Goal: Task Accomplishment & Management: Manage account settings

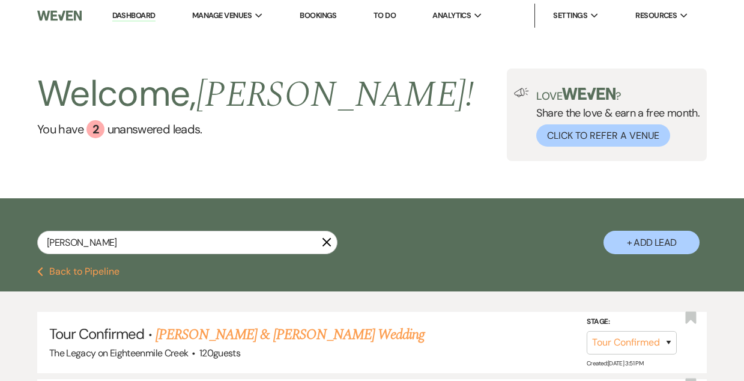
select select "4"
select select "5"
select select "8"
select select "5"
select select "8"
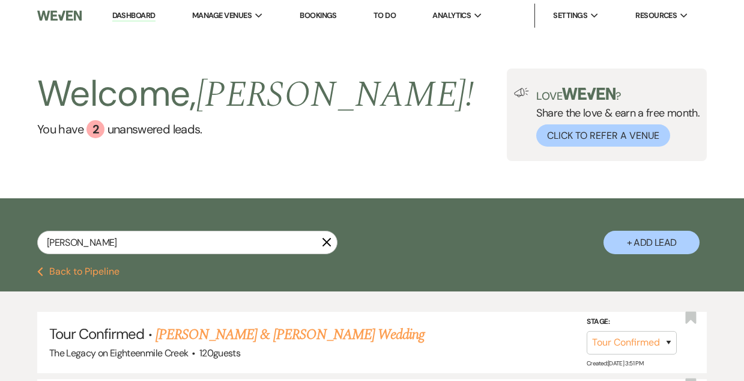
select select "5"
select select "8"
select select "5"
select select "8"
select select "5"
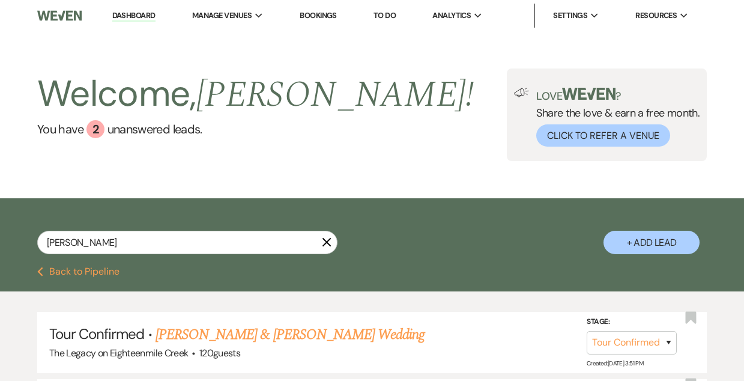
select select "8"
select select "5"
select select "8"
select select "5"
select select "8"
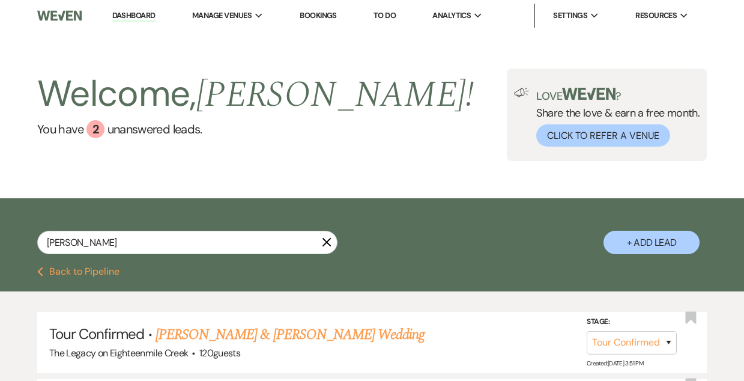
select select "6"
select select "8"
click at [326, 242] on use "button" at bounding box center [327, 242] width 9 height 9
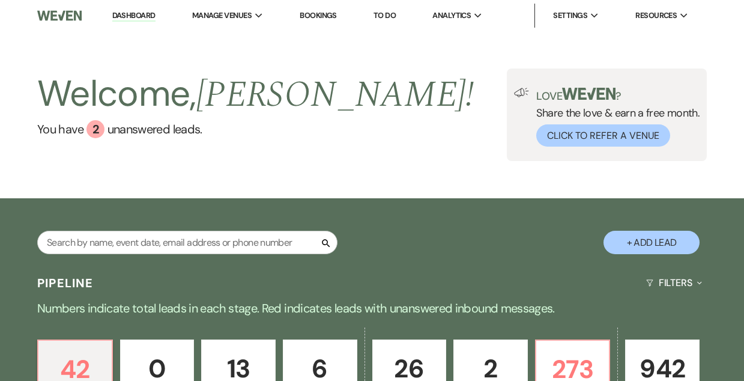
scroll to position [216, 0]
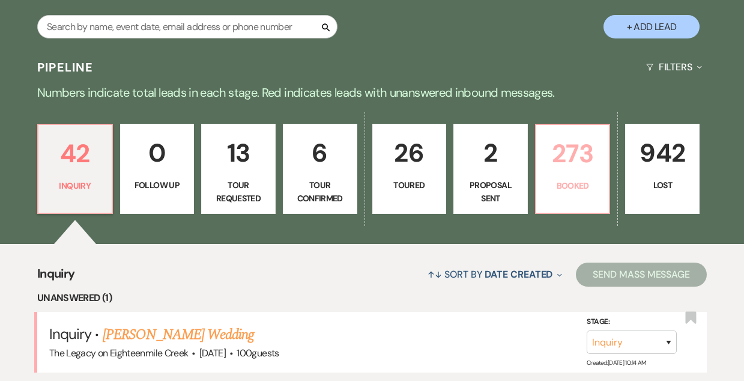
click at [560, 144] on p "273" at bounding box center [573, 153] width 59 height 40
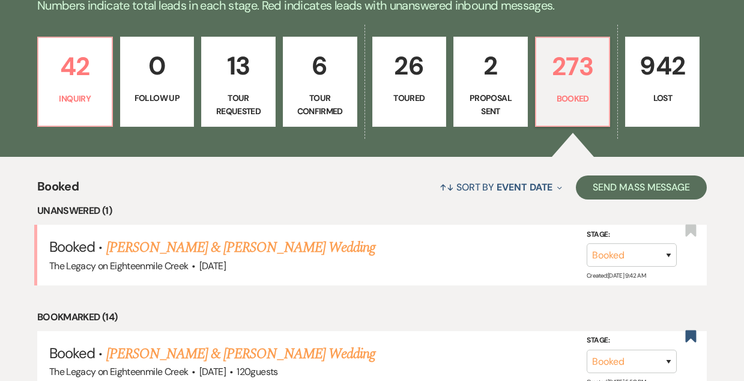
scroll to position [335, 0]
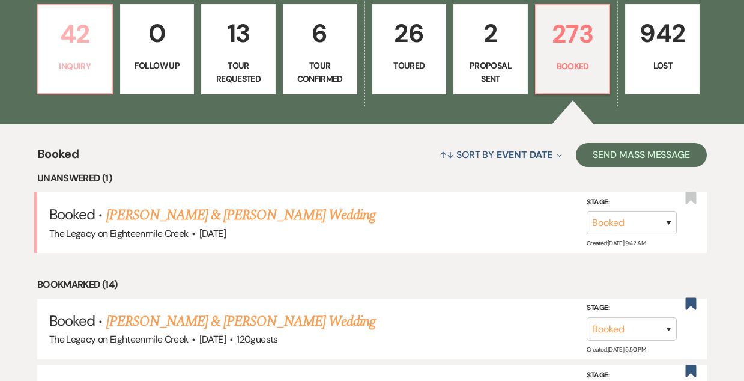
click at [51, 60] on p "Inquiry" at bounding box center [75, 65] width 59 height 13
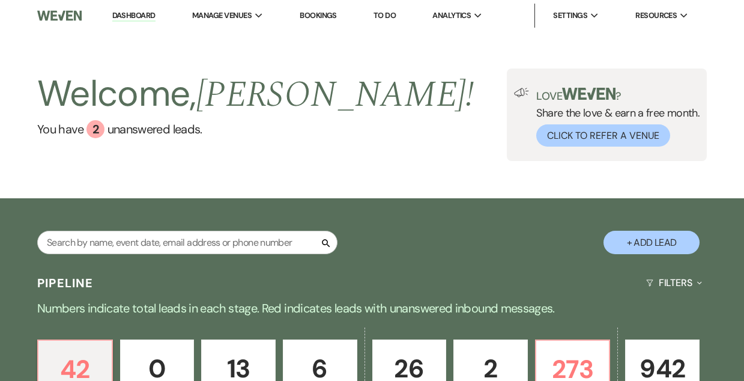
click at [319, 12] on link "Bookings" at bounding box center [318, 15] width 37 height 10
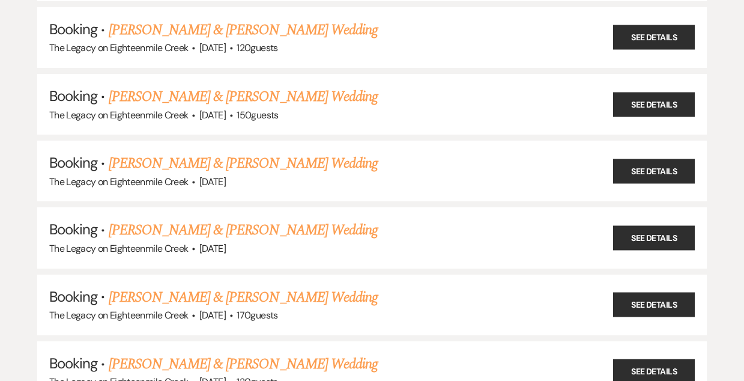
scroll to position [224, 0]
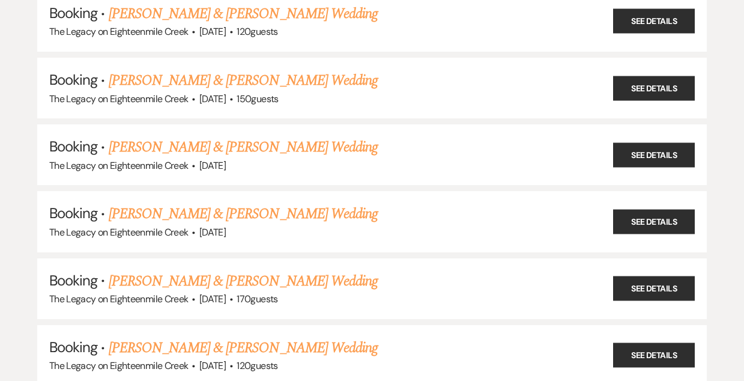
click at [279, 208] on link "[PERSON_NAME] & [PERSON_NAME] Wedding" at bounding box center [243, 214] width 269 height 22
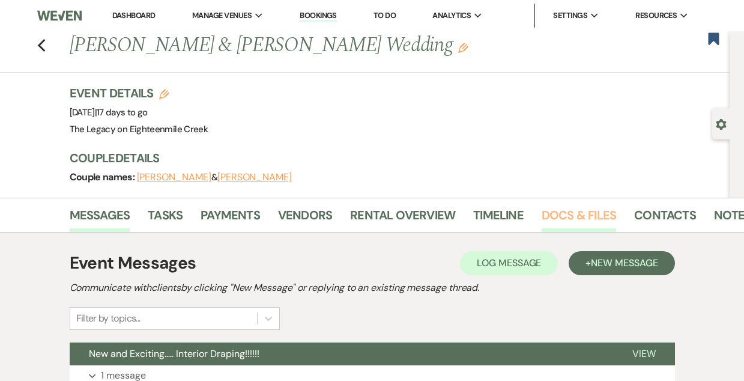
click at [580, 214] on link "Docs & Files" at bounding box center [579, 218] width 75 height 26
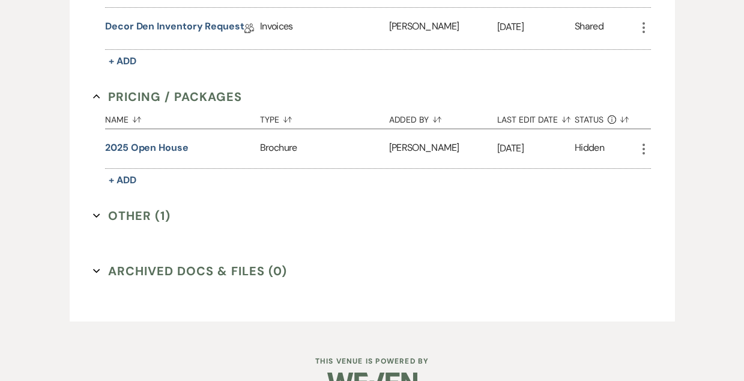
scroll to position [555, 0]
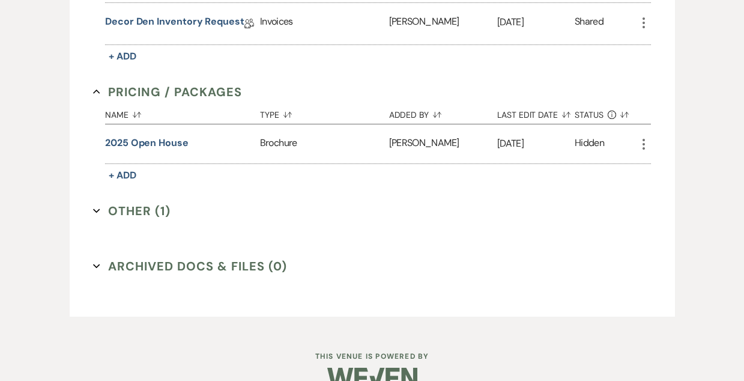
click at [150, 207] on button "Other (1) Expand" at bounding box center [132, 211] width 78 height 18
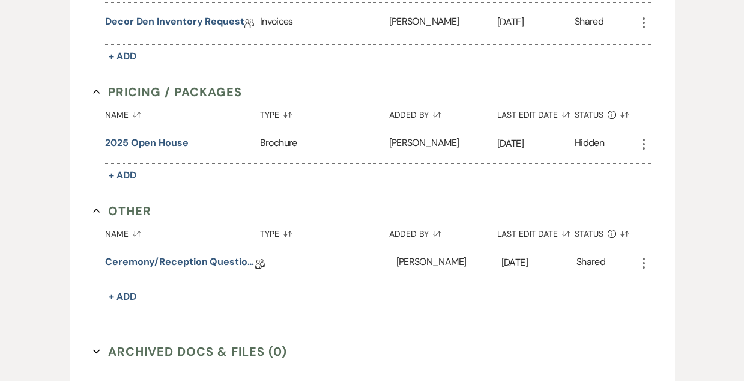
click at [221, 255] on link "Ceremony/Reception Questionnaire" at bounding box center [180, 264] width 150 height 19
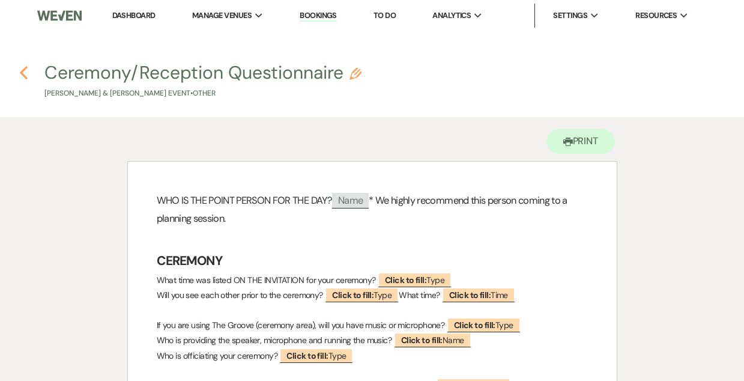
click at [23, 70] on use "button" at bounding box center [24, 72] width 8 height 13
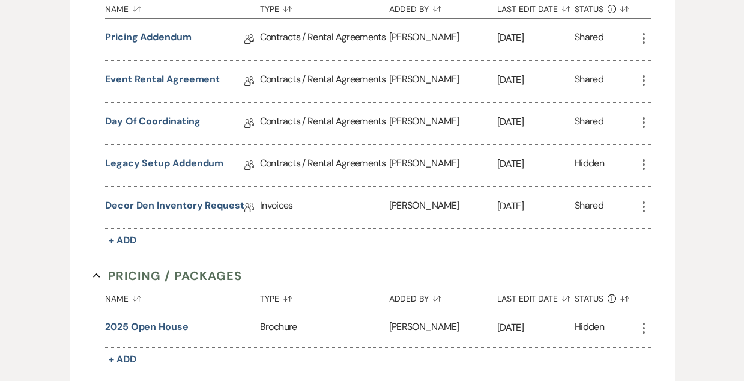
scroll to position [371, 0]
click at [192, 199] on link "Decor Den Inventory Request" at bounding box center [174, 208] width 139 height 19
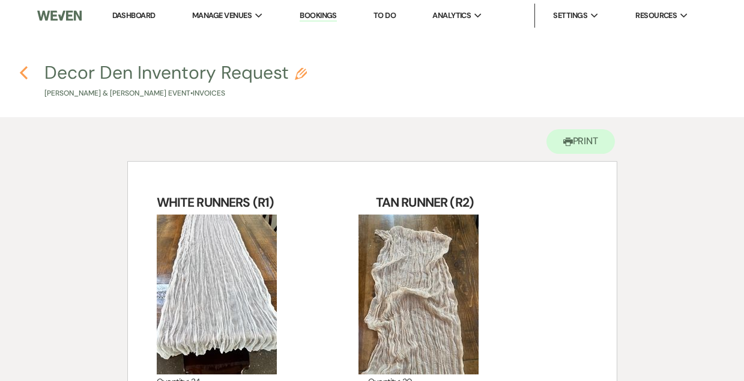
click at [25, 72] on icon "Previous" at bounding box center [23, 72] width 9 height 14
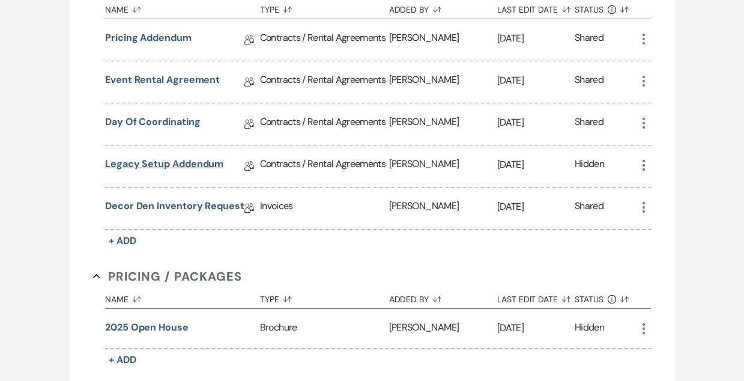
click at [184, 165] on link "Legacy Setup Addendum" at bounding box center [164, 166] width 118 height 19
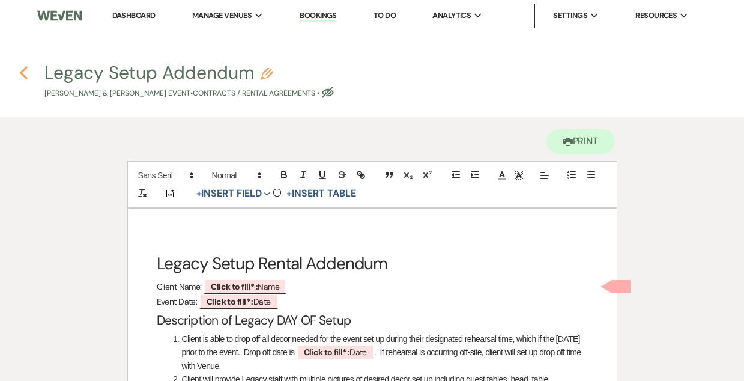
click at [26, 74] on icon "Previous" at bounding box center [23, 72] width 9 height 14
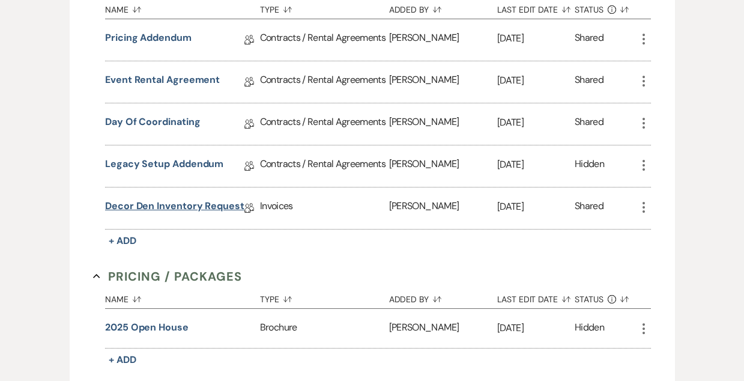
click at [161, 209] on link "Decor Den Inventory Request" at bounding box center [174, 208] width 139 height 19
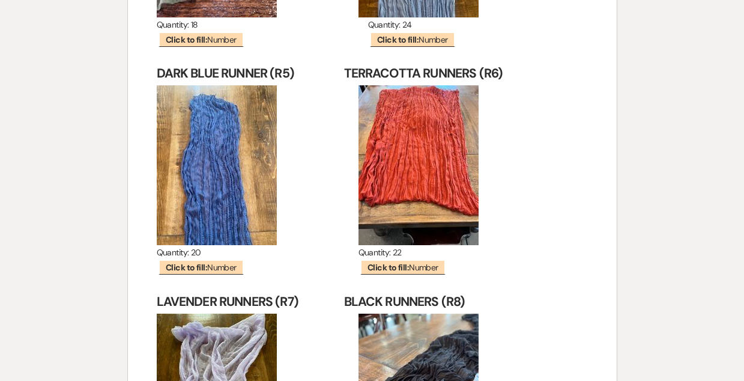
scroll to position [615, 0]
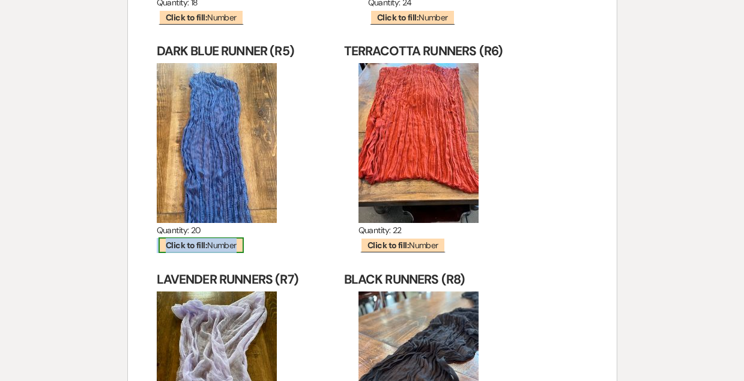
click at [183, 249] on b "Click to fill:" at bounding box center [186, 245] width 41 height 11
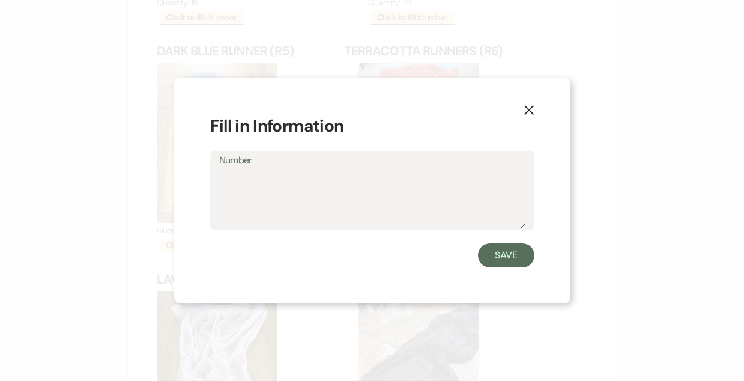
click at [263, 196] on textarea "Number" at bounding box center [372, 199] width 306 height 60
type textarea "20"
click at [496, 248] on button "Save" at bounding box center [506, 255] width 56 height 24
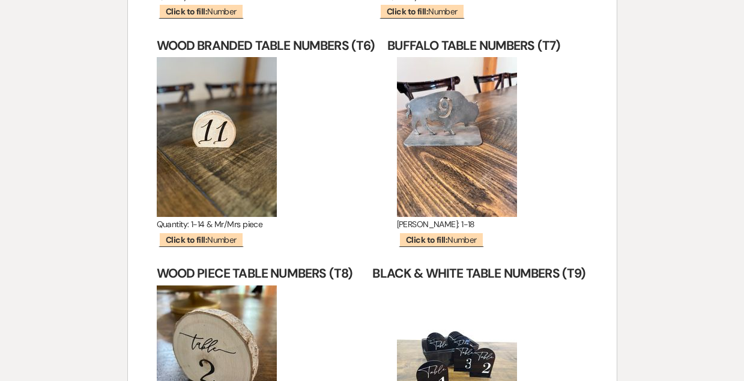
scroll to position [2516, 0]
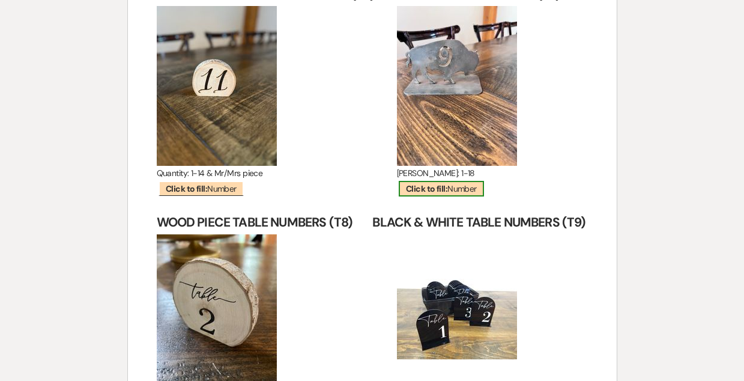
click at [440, 181] on span "Click to fill: Number" at bounding box center [441, 189] width 85 height 16
